Goal: Transaction & Acquisition: Book appointment/travel/reservation

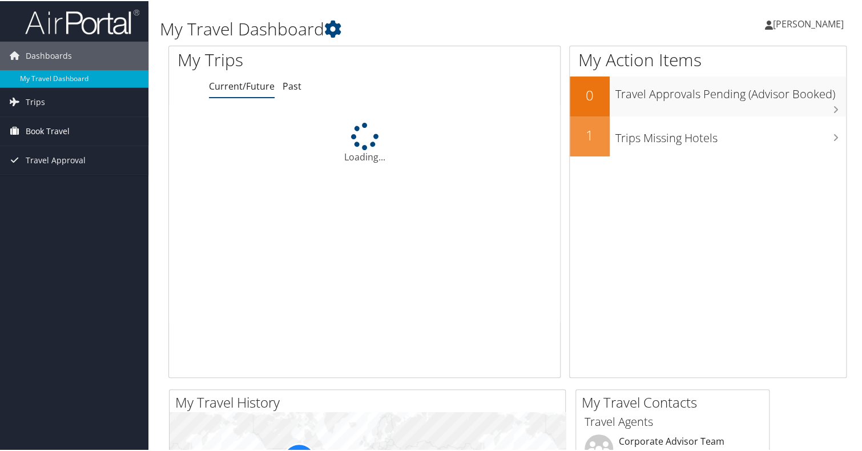
click at [64, 131] on span "Book Travel" at bounding box center [48, 130] width 44 height 29
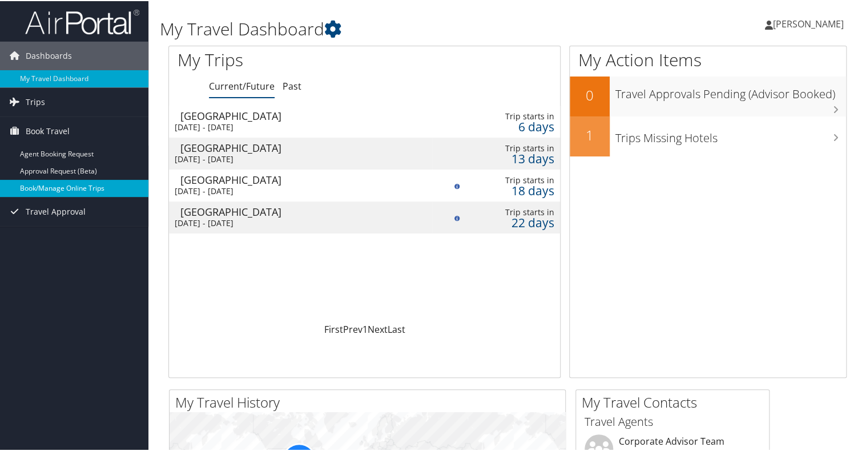
click at [90, 183] on link "Book/Manage Online Trips" at bounding box center [74, 187] width 148 height 17
